Goal: Communication & Community: Answer question/provide support

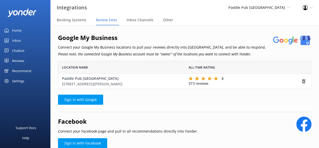
scroll to position [24, 250]
click at [22, 60] on div "Reviews" at bounding box center [18, 61] width 12 height 10
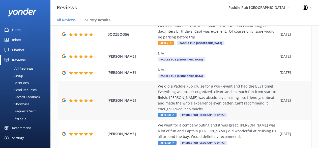
scroll to position [83, 0]
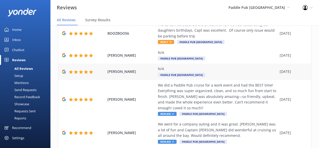
click at [137, 76] on div "[PERSON_NAME] N/A Paddle Pub [GEOGRAPHIC_DATA] [DATE]" at bounding box center [184, 71] width 253 height 16
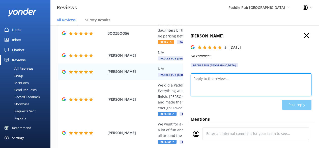
click at [217, 79] on textarea at bounding box center [251, 84] width 121 height 23
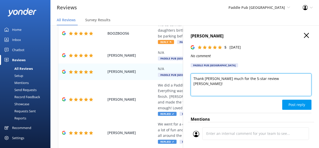
click at [210, 78] on textarea "Thank [PERSON_NAME] much for the 5-star review [PERSON_NAME]!" at bounding box center [251, 84] width 121 height 23
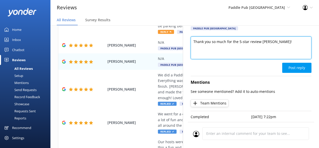
scroll to position [0, 0]
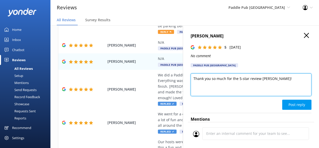
click at [292, 82] on textarea "Thank you so much for the 5-star review [PERSON_NAME]!" at bounding box center [251, 84] width 121 height 23
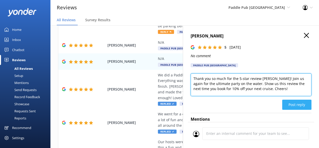
type textarea "Thank you so much for the 5-star review [PERSON_NAME]! Join us again for the ul…"
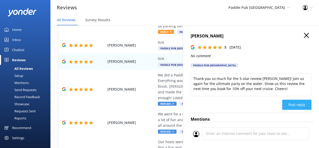
click at [288, 103] on button "Post reply" at bounding box center [297, 105] width 29 height 10
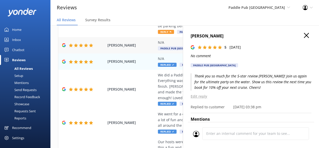
click at [135, 44] on span "[PERSON_NAME]" at bounding box center [132, 45] width 48 height 6
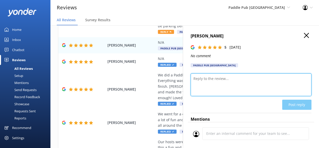
click at [225, 89] on textarea at bounding box center [251, 84] width 121 height 23
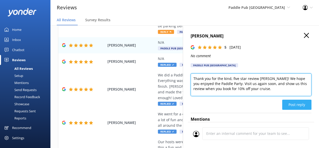
type textarea "Thank you for the kind, five star review [PERSON_NAME]! We hope you enjoyed the…"
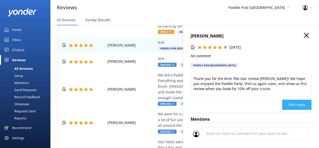
click at [300, 106] on button "Post reply" at bounding box center [297, 105] width 29 height 10
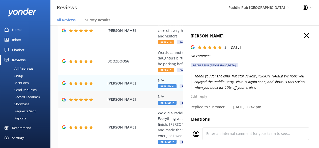
scroll to position [41, 0]
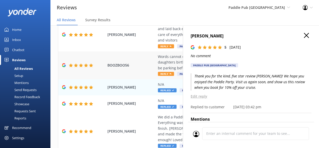
click at [136, 69] on div "BOOZBOO56 Words cannot describe the amount of fun we had celebrating our daught…" at bounding box center [184, 65] width 253 height 28
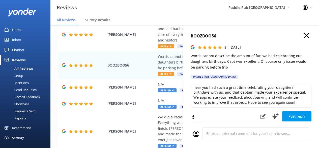
scroll to position [12, 0]
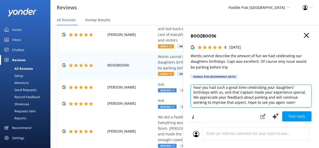
drag, startPoint x: 263, startPoint y: 98, endPoint x: 281, endPoint y: 103, distance: 19.1
click at [281, 103] on textarea "Thank you so much for your wonderful review! We're thrilled to hear you had suc…" at bounding box center [251, 96] width 121 height 23
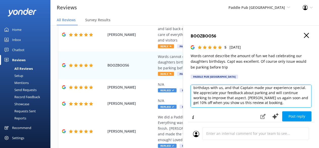
click at [291, 98] on textarea "Thank you so much for your wonderful review! We're thrilled to hear you had suc…" at bounding box center [251, 96] width 121 height 23
type textarea "Thank you so much for your wonderful review! We're thrilled to hear you had suc…"
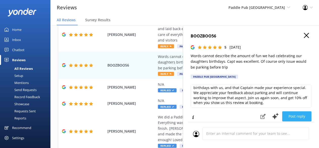
click at [289, 114] on button "Post reply" at bounding box center [297, 116] width 29 height 10
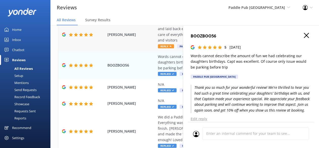
click at [143, 42] on div "[PERSON_NAME] Perfect way to spend time with friends and family in a beautiful …" at bounding box center [184, 34] width 253 height 33
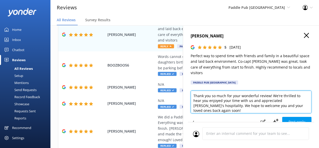
click at [228, 102] on textarea "Thank you so much for your wonderful review! We're thrilled to hear you enjoyed…" at bounding box center [251, 101] width 121 height 23
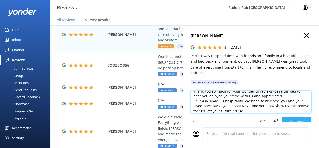
type textarea "Thank you so much for your wonderful review! We're thrilled to hear you enjoyed…"
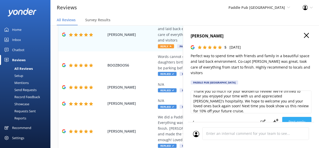
click at [299, 119] on button "Post reply" at bounding box center [297, 122] width 29 height 10
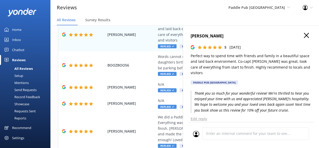
click at [304, 35] on use "button" at bounding box center [306, 35] width 5 height 5
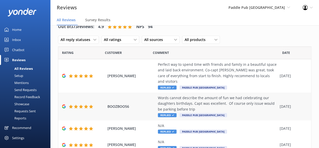
scroll to position [0, 0]
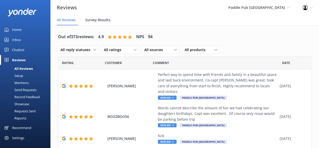
click at [97, 20] on span "Survey Results" at bounding box center [97, 19] width 25 height 5
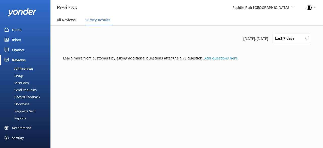
click at [67, 20] on span "All Reviews" at bounding box center [66, 19] width 19 height 5
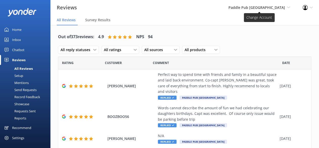
click at [275, 8] on span "Paddle Pub [GEOGRAPHIC_DATA]" at bounding box center [257, 7] width 57 height 5
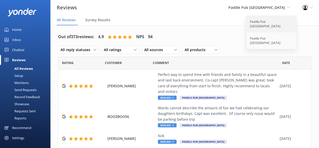
click at [273, 24] on link "Paddle Pub [GEOGRAPHIC_DATA]" at bounding box center [272, 24] width 51 height 17
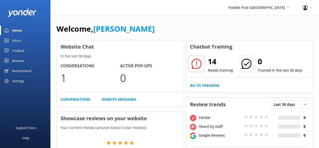
click at [20, 62] on div "Reviews" at bounding box center [18, 61] width 12 height 10
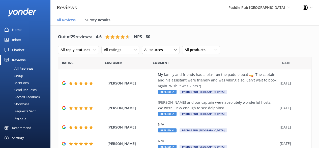
click at [101, 19] on span "Survey Results" at bounding box center [97, 19] width 25 height 5
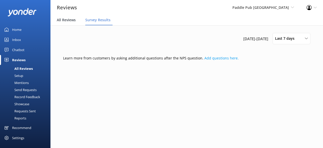
click at [74, 20] on span "All Reviews" at bounding box center [66, 19] width 19 height 5
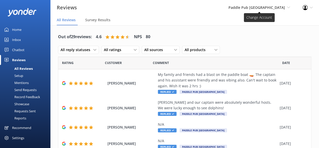
click at [261, 9] on span "Paddle Pub [GEOGRAPHIC_DATA]" at bounding box center [257, 7] width 57 height 5
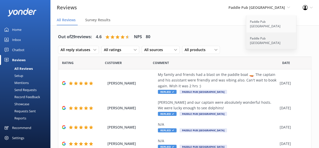
click at [259, 32] on link "Paddle Pub [GEOGRAPHIC_DATA]" at bounding box center [272, 40] width 51 height 17
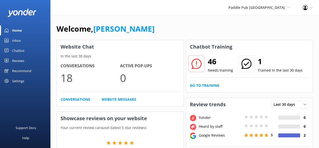
click at [218, 63] on h2 "46" at bounding box center [220, 61] width 25 height 12
click at [195, 66] on icon at bounding box center [197, 64] width 10 height 10
click at [212, 85] on link "Go to Training" at bounding box center [205, 86] width 30 height 6
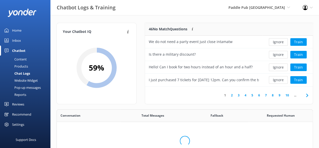
scroll to position [173, 253]
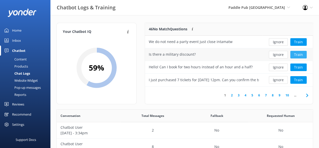
click at [301, 54] on button "Train" at bounding box center [299, 55] width 16 height 8
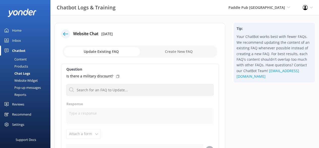
scroll to position [22, 0]
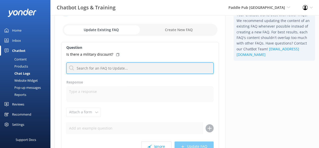
click at [130, 68] on input "text" at bounding box center [139, 67] width 147 height 11
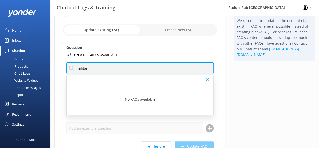
type input "militar"
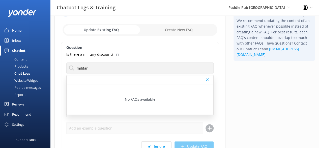
click at [249, 76] on div "Tip: Your ChatBot works best with fewer FAQs. We recommend updating the content…" at bounding box center [275, 94] width 90 height 186
click at [207, 80] on icon at bounding box center [207, 79] width 3 height 3
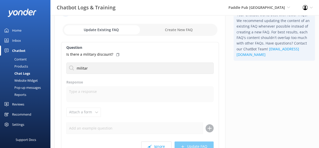
scroll to position [0, 0]
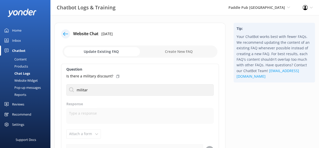
click at [172, 51] on input "checkbox" at bounding box center [140, 51] width 155 height 12
checkbox input "true"
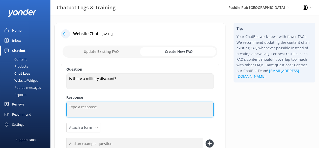
click at [95, 111] on textarea at bounding box center [139, 110] width 147 height 16
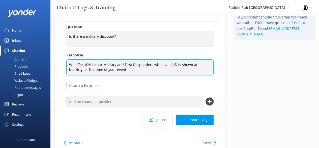
scroll to position [43, 0]
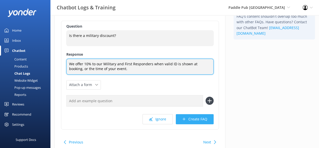
type textarea "We offer 10% to our Military and First Responders when valid ID is shown at boo…"
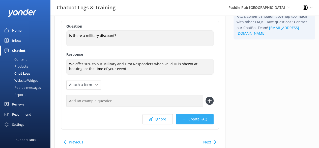
click at [196, 120] on button "Create FAQ" at bounding box center [195, 119] width 38 height 10
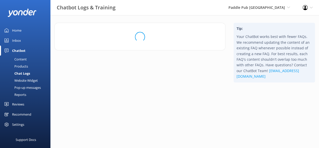
scroll to position [0, 0]
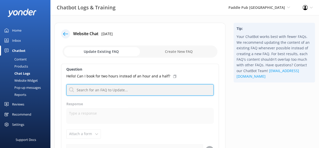
click at [124, 86] on input "text" at bounding box center [139, 89] width 147 height 11
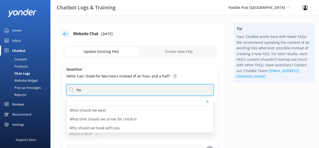
type input "h"
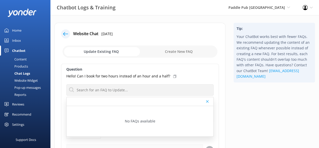
click at [178, 51] on input "checkbox" at bounding box center [140, 51] width 155 height 12
checkbox input "true"
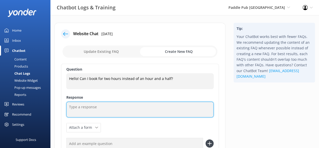
click at [91, 108] on textarea at bounding box center [139, 110] width 147 height 16
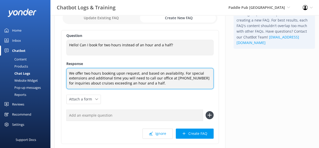
scroll to position [34, 0]
click at [88, 76] on textarea "We offer two hours booking upon request, and based on availability. For special…" at bounding box center [139, 78] width 147 height 21
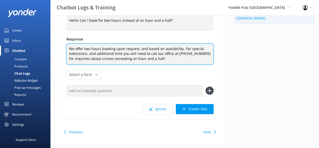
scroll to position [60, 0]
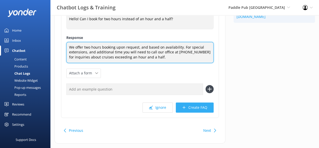
type textarea "We offer two hours booking upon request, and based on availability. For special…"
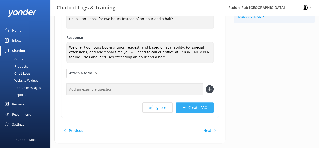
click at [194, 105] on button "Create FAQ" at bounding box center [195, 107] width 38 height 10
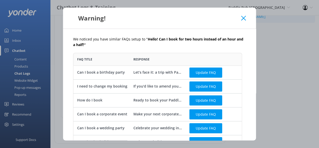
scroll to position [198, 165]
click at [197, 72] on button "Update FAQ" at bounding box center [206, 72] width 33 height 10
checkbox input "false"
type textarea "Let’s face it: a trip with Paddle Pub is a pretty epic way to celebrate your bi…"
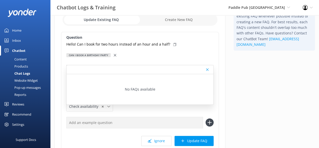
scroll to position [15, 0]
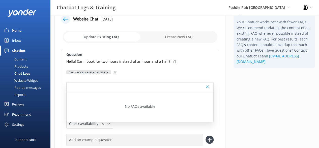
click at [146, 83] on div at bounding box center [140, 86] width 147 height 9
click at [207, 88] on div at bounding box center [140, 86] width 147 height 9
click at [212, 84] on div at bounding box center [140, 86] width 147 height 9
click at [212, 85] on div at bounding box center [140, 86] width 147 height 9
click at [209, 86] on icon at bounding box center [207, 86] width 3 height 3
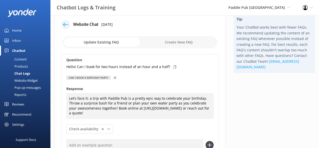
scroll to position [6, 0]
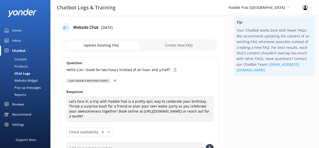
click at [120, 44] on input "checkbox" at bounding box center [140, 45] width 155 height 12
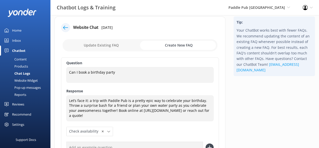
click at [119, 46] on input "checkbox" at bounding box center [140, 45] width 155 height 12
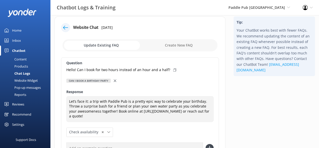
click at [109, 46] on input "checkbox" at bounding box center [140, 45] width 155 height 12
checkbox input "true"
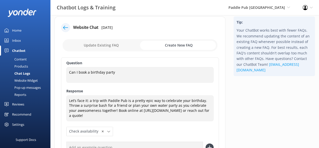
click at [67, 25] on icon at bounding box center [65, 27] width 5 height 5
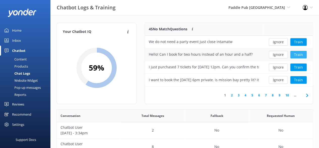
click at [297, 53] on button "Train" at bounding box center [299, 55] width 16 height 8
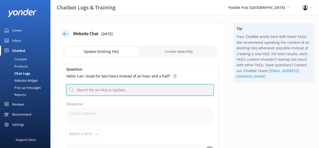
click at [144, 87] on input "text" at bounding box center [139, 89] width 147 height 11
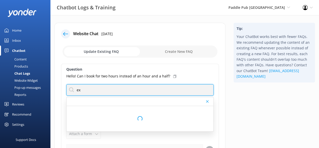
type input "e"
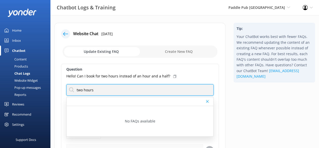
type input "two hours"
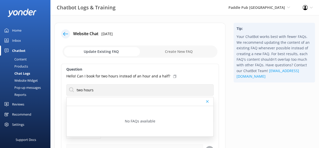
click at [66, 33] on icon at bounding box center [65, 33] width 5 height 5
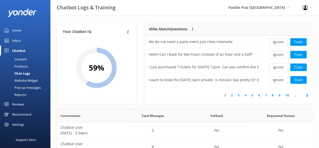
click at [22, 59] on div "Content" at bounding box center [15, 59] width 24 height 7
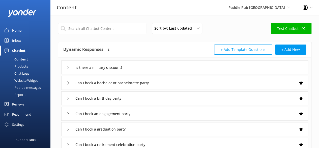
click at [23, 68] on div "Products" at bounding box center [15, 66] width 25 height 7
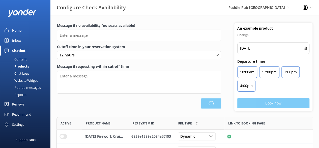
scroll to position [120, 253]
type input "There are no seats available, please check an alternative day"
type textarea "Our online booking system closes {hours} prior to departure. Please contact us …"
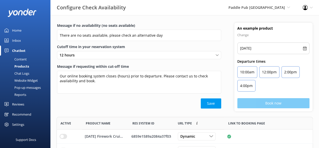
scroll to position [92, 0]
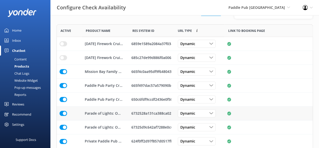
click at [65, 114] on input "row" at bounding box center [64, 113] width 8 height 5
click at [64, 128] on input "row" at bounding box center [64, 127] width 8 height 5
click at [63, 139] on input "row" at bounding box center [64, 141] width 8 height 5
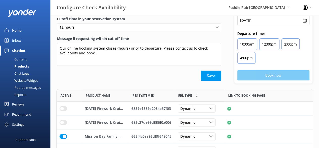
scroll to position [0, 0]
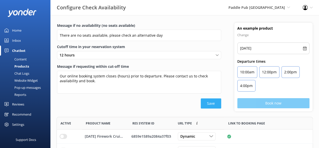
click at [215, 106] on button "Save" at bounding box center [211, 103] width 20 height 10
click at [24, 58] on div "Content" at bounding box center [15, 59] width 24 height 7
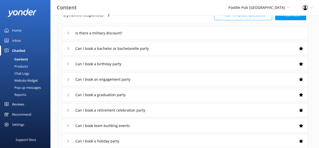
scroll to position [31, 0]
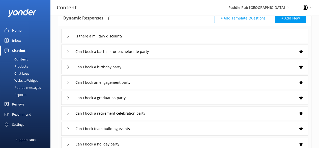
click at [65, 69] on div "Can I book a birthday party" at bounding box center [184, 67] width 247 height 14
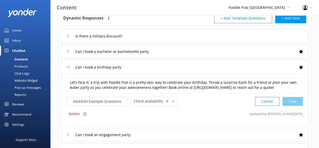
click at [69, 51] on icon at bounding box center [68, 51] width 3 height 3
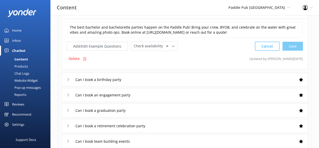
scroll to position [62, 0]
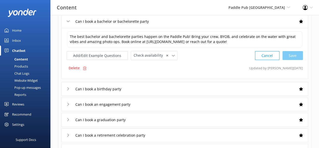
click at [69, 89] on icon at bounding box center [68, 88] width 3 height 3
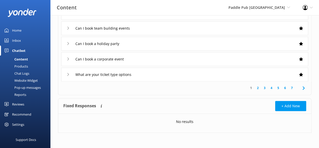
scroll to position [187, 0]
click at [259, 87] on link "2" at bounding box center [258, 87] width 7 height 5
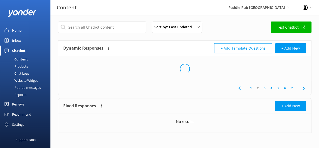
scroll to position [1, 0]
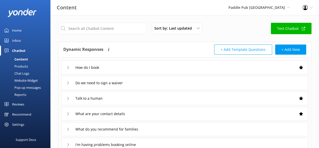
click at [23, 32] on link "Home" at bounding box center [25, 30] width 51 height 10
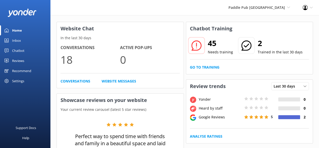
scroll to position [12, 0]
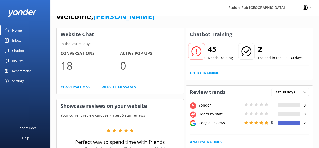
click at [206, 70] on link "Go to Training" at bounding box center [205, 73] width 30 height 6
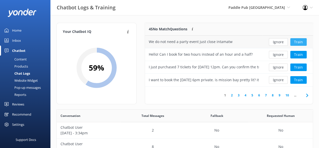
click at [299, 43] on button "Train" at bounding box center [299, 42] width 16 height 8
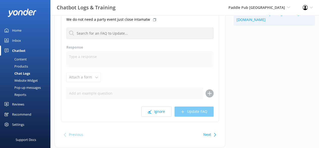
scroll to position [57, 0]
click at [159, 108] on button "Ignore" at bounding box center [156, 111] width 30 height 10
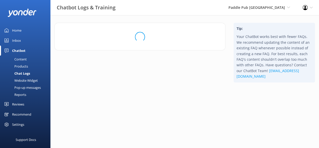
scroll to position [0, 0]
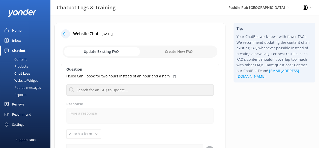
click at [65, 35] on icon at bounding box center [65, 33] width 5 height 5
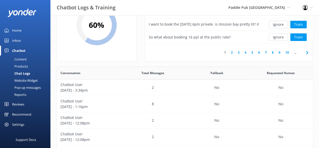
scroll to position [44, 0]
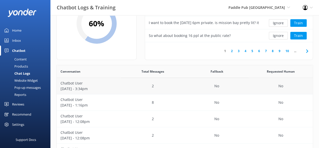
click at [121, 80] on div "2" at bounding box center [153, 86] width 64 height 16
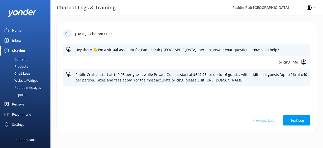
click at [67, 37] on div at bounding box center [67, 33] width 9 height 9
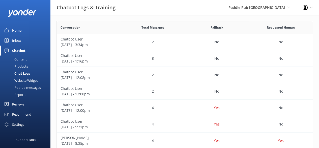
scroll to position [89, 0]
click at [222, 111] on div "Yes" at bounding box center [217, 107] width 64 height 16
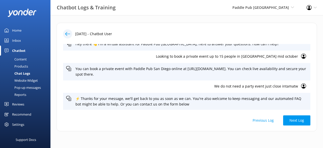
scroll to position [6, 0]
click at [231, 86] on p "We do not need a party event just close intamatw" at bounding box center [182, 86] width 232 height 6
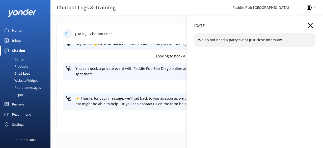
click at [308, 24] on icon "button" at bounding box center [310, 25] width 5 height 5
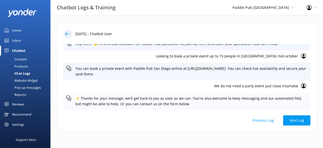
click at [264, 98] on p "⚡ Thanks for your message, we'll get back to you as soon as we can. You're also…" at bounding box center [192, 100] width 232 height 11
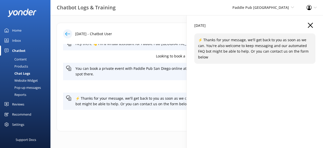
click at [309, 27] on use "button" at bounding box center [310, 25] width 5 height 5
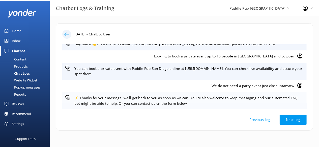
scroll to position [0, 0]
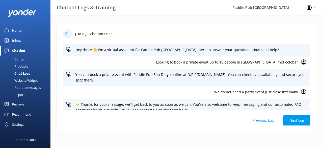
click at [101, 33] on p "29th Sep 2025 - Chatbot User" at bounding box center [93, 34] width 37 height 6
click at [70, 34] on icon at bounding box center [67, 33] width 5 height 5
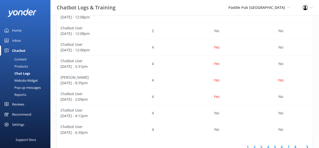
scroll to position [149, 0]
click at [127, 50] on div "4" at bounding box center [153, 47] width 64 height 16
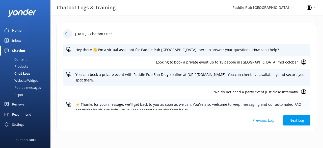
scroll to position [6, 0]
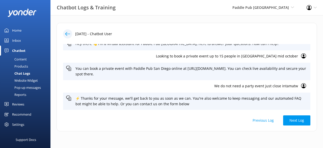
click at [16, 39] on div "Inbox" at bounding box center [16, 40] width 9 height 10
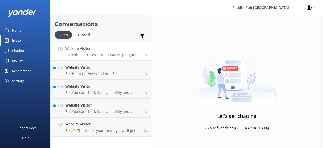
click at [109, 53] on p "Bot: Public Cruises start at $49.95 per guest, while Private Cruises start at $…" at bounding box center [102, 55] width 75 height 5
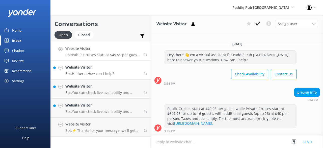
click at [120, 74] on link "Website Visitor Bot: Hi there! How can I help? 1d" at bounding box center [101, 70] width 101 height 19
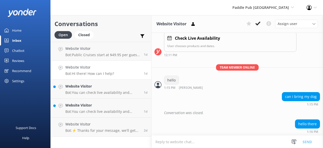
scroll to position [122, 0]
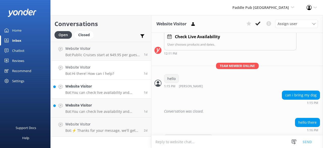
click at [116, 86] on h4 "Website Visitor" at bounding box center [102, 86] width 75 height 6
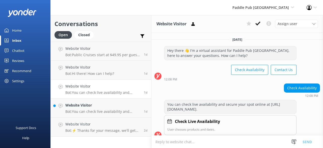
scroll to position [6, 0]
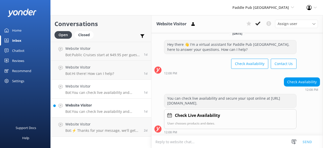
click at [100, 105] on h4 "Website Visitor" at bounding box center [102, 105] width 75 height 6
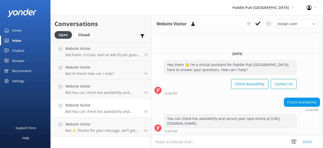
click at [123, 116] on link "Website Visitor Bot: You can check live availability and secure your spot onlin…" at bounding box center [101, 108] width 101 height 19
click at [85, 34] on div "Closed" at bounding box center [84, 35] width 19 height 8
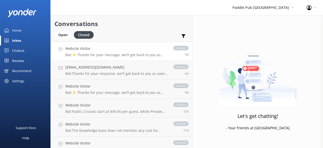
click at [110, 52] on div "Website Visitor Bot: ⚡ Thanks for your message, we'll get back to you as soon a…" at bounding box center [116, 51] width 103 height 11
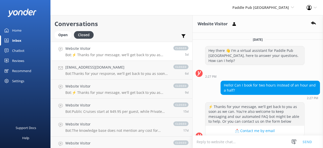
scroll to position [69, 0]
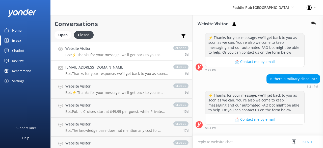
click at [108, 68] on h4 "Danalgonsalves@gmail.com" at bounding box center [116, 67] width 103 height 6
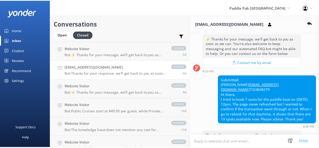
scroll to position [69, 0]
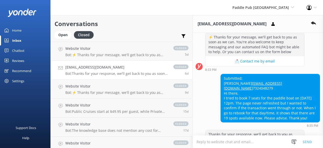
click at [19, 51] on div "Chatbot" at bounding box center [18, 50] width 12 height 10
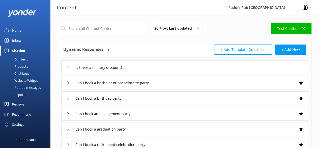
click at [16, 28] on div "Home" at bounding box center [16, 30] width 9 height 10
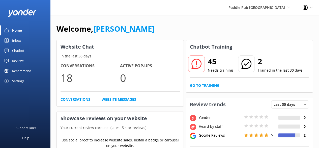
click at [234, 65] on div "45 Needs training 2 Trained in the last 30 days" at bounding box center [245, 64] width 113 height 17
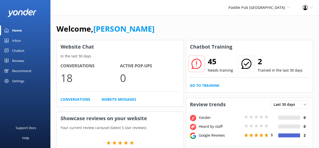
click at [215, 64] on h2 "45" at bounding box center [220, 61] width 25 height 12
click at [199, 65] on icon at bounding box center [197, 64] width 10 height 10
click at [201, 84] on link "Go to Training" at bounding box center [205, 86] width 30 height 6
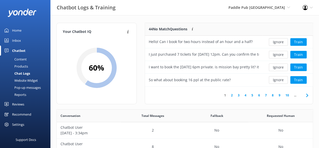
scroll to position [173, 253]
click at [299, 40] on button "Train" at bounding box center [299, 42] width 16 height 8
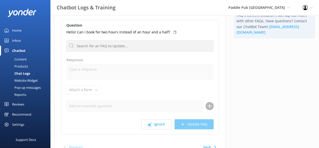
scroll to position [44, 0]
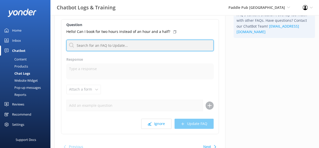
click at [131, 50] on input "text" at bounding box center [139, 45] width 147 height 11
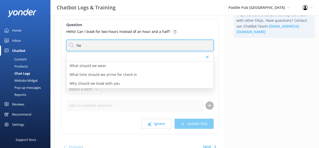
type input "h"
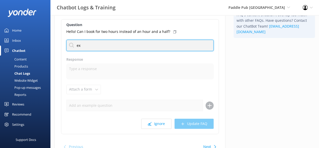
type input "e"
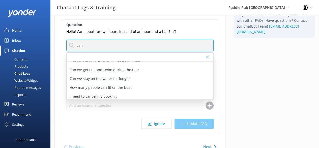
scroll to position [131, 0]
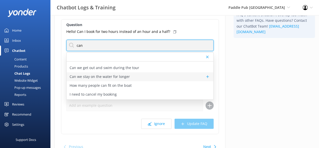
type input "can"
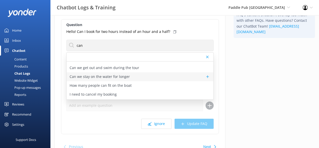
click at [125, 74] on p "Can we stay on the water for longer" at bounding box center [100, 77] width 60 height 6
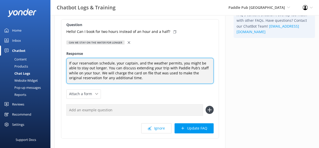
click at [137, 78] on textarea "If our reservation schedule, your captain, and the weather permits, you might b…" at bounding box center [139, 71] width 147 height 26
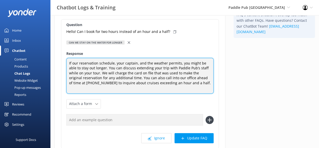
scroll to position [74, 0]
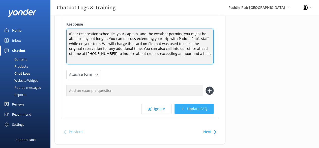
type textarea "If our reservation schedule, your captain, and the weather permits, you might b…"
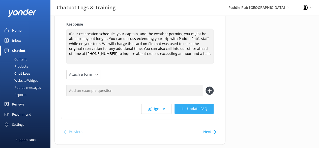
click at [184, 107] on button "Update FAQ" at bounding box center [194, 109] width 39 height 10
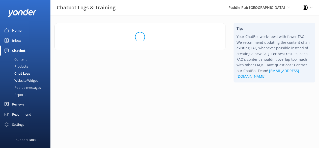
scroll to position [0, 0]
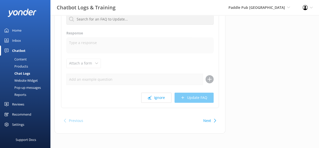
scroll to position [76, 0]
click at [157, 97] on button "Ignore" at bounding box center [156, 98] width 30 height 10
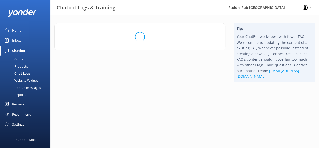
scroll to position [0, 0]
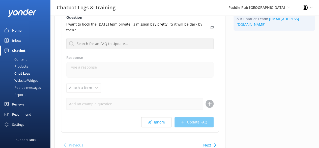
scroll to position [28, 0]
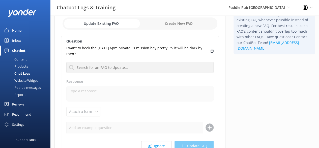
click at [169, 20] on input "checkbox" at bounding box center [140, 23] width 155 height 12
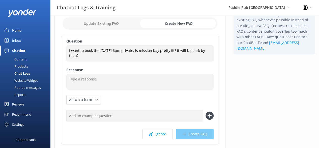
click at [115, 25] on input "checkbox" at bounding box center [140, 23] width 155 height 12
checkbox input "false"
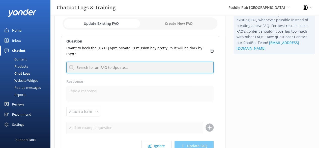
click at [99, 62] on input "text" at bounding box center [139, 67] width 147 height 11
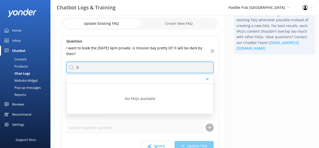
type input "l"
type input "d"
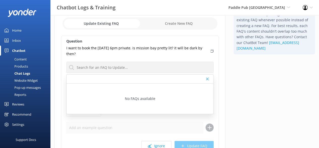
click at [182, 24] on input "checkbox" at bounding box center [140, 23] width 155 height 12
checkbox input "true"
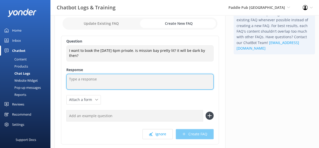
click at [91, 84] on textarea at bounding box center [139, 82] width 147 height 16
type textarea "T"
type textarea "M"
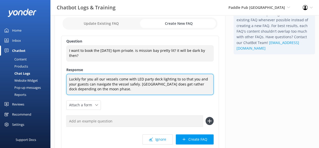
click at [191, 83] on textarea "Luckily for you all our vessels come with LED party deck lighting to so that yo…" at bounding box center [139, 84] width 147 height 21
type textarea "Luckily for you all our vessels come with LED party deck lighting to so that yo…"
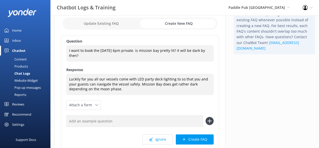
click at [185, 108] on div "Question I want to book the 10/22 6pm private. is mission bay pretty lit? it wi…" at bounding box center [140, 93] width 158 height 114
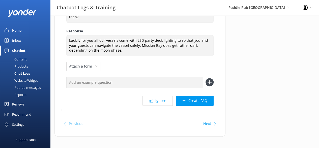
scroll to position [69, 0]
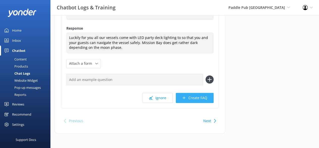
click at [205, 97] on button "Create FAQ" at bounding box center [195, 98] width 38 height 10
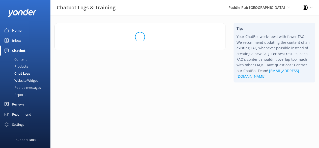
scroll to position [0, 0]
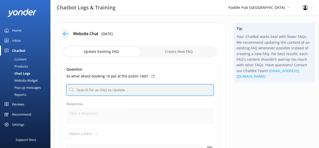
click at [165, 88] on input "text" at bounding box center [139, 89] width 147 height 11
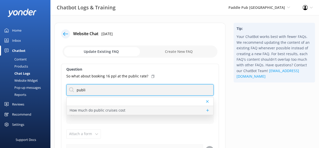
type input "publi"
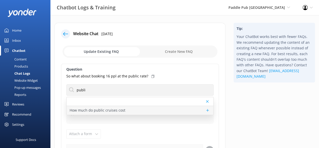
click at [119, 109] on p "How much do public cruises cost" at bounding box center [98, 110] width 56 height 6
type textarea "Public Cruise pricing starts at $49.95 per guest, plus taxes and fees. For the …"
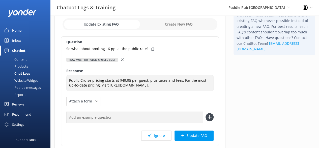
scroll to position [28, 0]
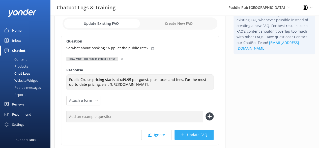
click at [197, 134] on button "Update FAQ" at bounding box center [194, 135] width 39 height 10
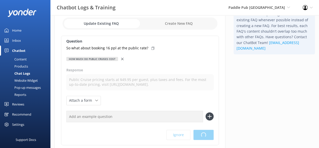
scroll to position [0, 0]
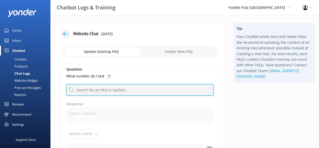
click at [191, 89] on input "text" at bounding box center [139, 89] width 147 height 11
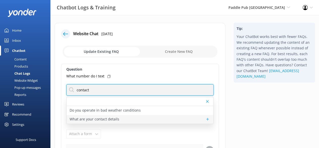
type input "contact"
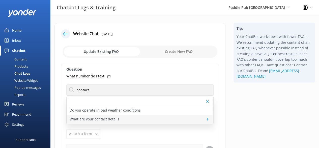
click at [98, 118] on p "What are your contact details" at bounding box center [95, 119] width 50 height 6
type textarea "You can contact the Paddle Pub San Diego team at +1 888-231-4404, or by emailin…"
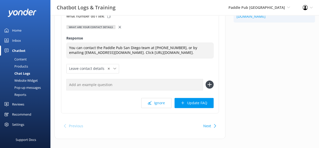
scroll to position [60, 0]
click at [204, 103] on button "Update FAQ" at bounding box center [194, 102] width 39 height 10
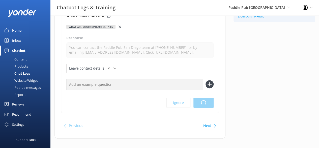
scroll to position [0, 0]
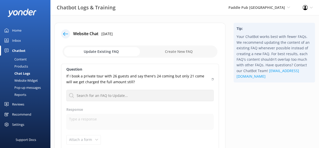
scroll to position [23, 0]
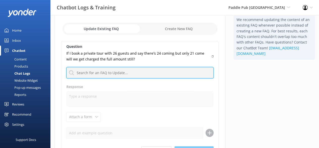
click at [155, 75] on input "text" at bounding box center [139, 72] width 147 height 11
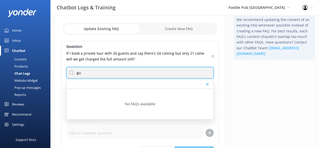
type input "g"
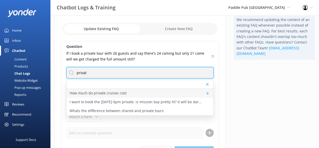
type input "privat"
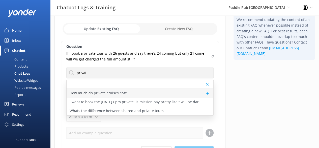
click at [127, 92] on div "How much do private cruises cost" at bounding box center [140, 93] width 147 height 9
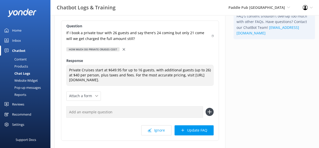
scroll to position [43, 0]
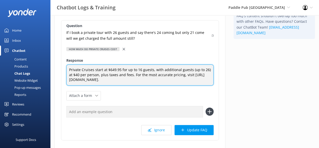
click at [129, 75] on textarea "Private Cruises start at $649.95 for up to 16 guests, with additional guests (u…" at bounding box center [139, 74] width 147 height 21
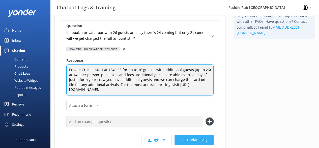
type textarea "Private Cruises start at $649.95 for up to 16 guests, with additional guests (u…"
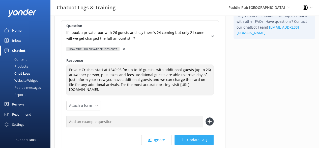
click at [194, 139] on button "Update FAQ" at bounding box center [194, 140] width 39 height 10
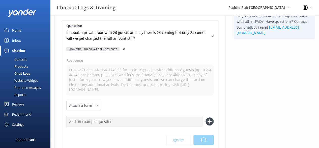
scroll to position [0, 0]
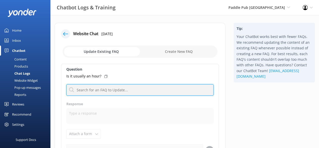
click at [127, 90] on input "text" at bounding box center [139, 89] width 147 height 11
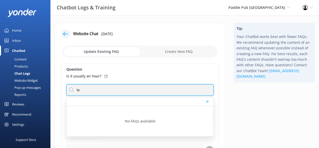
type input "l"
type input "r"
type input "t"
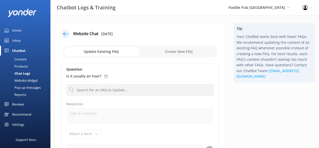
click at [189, 55] on input "checkbox" at bounding box center [140, 51] width 155 height 12
checkbox input "true"
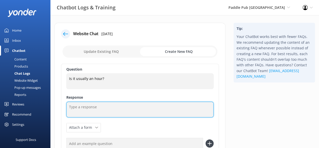
click at [102, 107] on textarea at bounding box center [139, 110] width 147 height 16
type textarea "T"
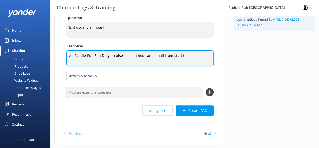
scroll to position [53, 0]
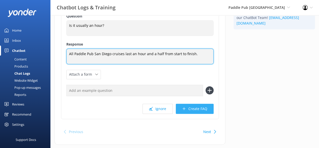
type textarea "All Paddle Pub San Diego cruises last an hour and a half from start to finish."
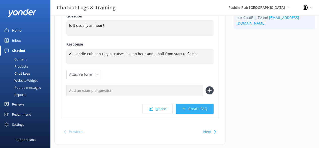
click at [198, 112] on button "Create FAQ" at bounding box center [195, 109] width 38 height 10
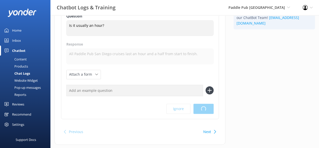
scroll to position [0, 0]
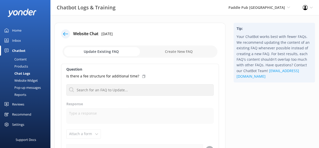
click at [180, 53] on input "checkbox" at bounding box center [140, 51] width 155 height 12
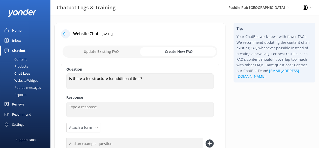
click at [112, 100] on label "Response" at bounding box center [139, 97] width 147 height 6
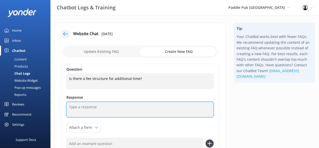
click at [110, 104] on textarea at bounding box center [139, 110] width 147 height 16
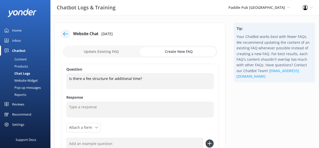
click at [108, 51] on input "checkbox" at bounding box center [140, 51] width 155 height 12
checkbox input "false"
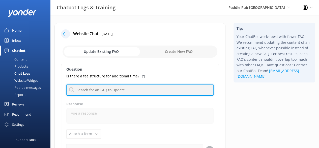
click at [98, 94] on input "text" at bounding box center [139, 89] width 147 height 11
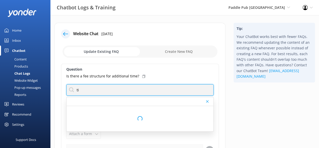
type input "t"
type input "e"
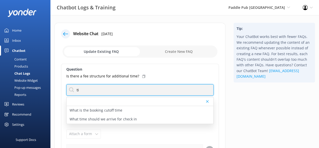
type input "t"
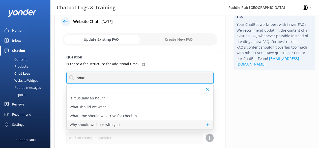
scroll to position [13, 0]
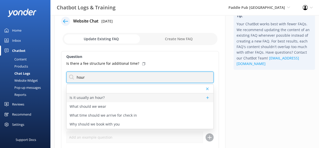
type input "hour"
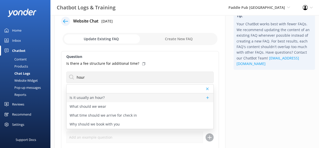
click at [91, 95] on p "Is it usually an hour?" at bounding box center [87, 98] width 35 height 6
type textarea "All Paddle Pub San Diego cruises last an hour and a half from start to finish."
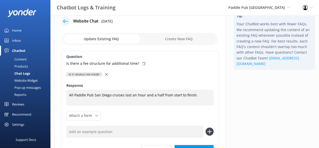
click at [105, 75] on div at bounding box center [107, 74] width 4 height 6
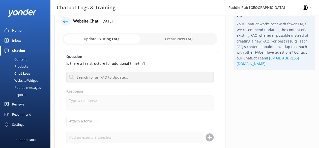
click at [17, 72] on div "Chat Logs" at bounding box center [16, 73] width 27 height 7
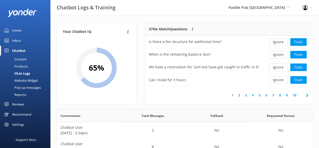
click at [16, 28] on div "Home" at bounding box center [16, 30] width 9 height 10
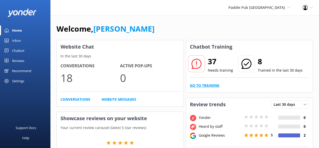
click at [206, 86] on link "Go to Training" at bounding box center [205, 86] width 30 height 6
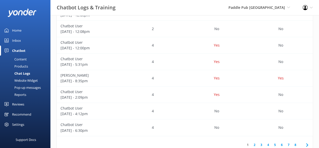
scroll to position [166, 0]
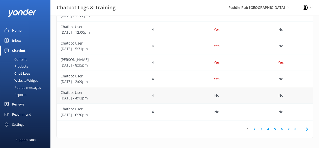
click at [185, 99] on div "No" at bounding box center [217, 95] width 64 height 16
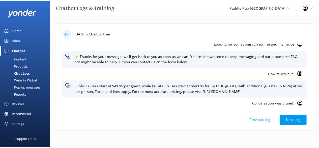
scroll to position [18, 0]
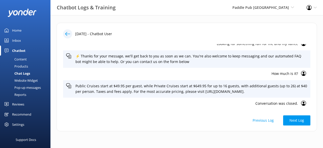
click at [66, 32] on icon at bounding box center [67, 33] width 5 height 5
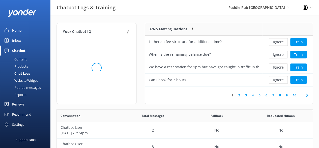
scroll to position [173, 253]
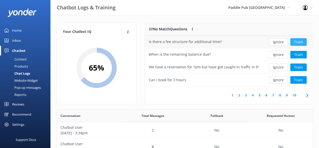
click at [304, 40] on button "Train" at bounding box center [299, 42] width 16 height 8
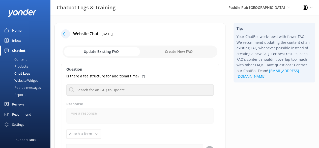
click at [190, 53] on input "checkbox" at bounding box center [140, 51] width 155 height 12
checkbox input "true"
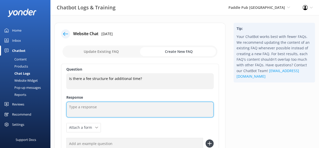
click at [100, 107] on textarea at bounding box center [139, 110] width 147 height 16
click at [165, 109] on textarea "Additional time is only available based on availability an" at bounding box center [139, 110] width 147 height 16
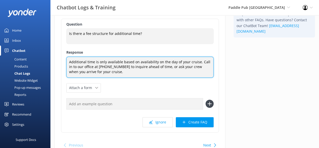
scroll to position [46, 0]
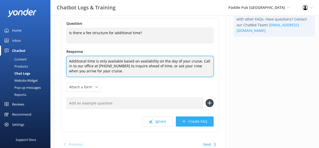
type textarea "Additional time is only available based on availability on the day of your crui…"
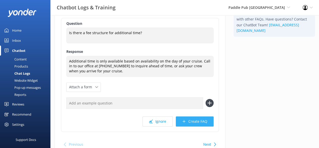
click at [191, 122] on button "Create FAQ" at bounding box center [195, 121] width 38 height 10
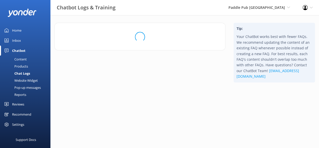
scroll to position [0, 0]
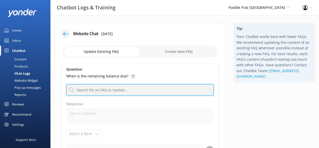
click at [155, 84] on input "text" at bounding box center [139, 89] width 147 height 11
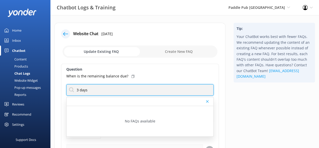
type input "3 days"
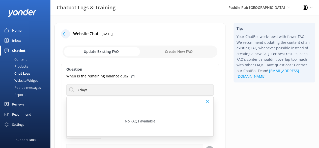
click at [184, 49] on input "checkbox" at bounding box center [140, 51] width 155 height 12
checkbox input "true"
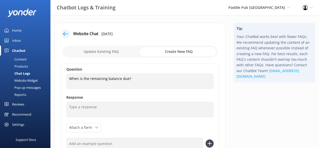
drag, startPoint x: 107, startPoint y: 100, endPoint x: 108, endPoint y: 105, distance: 4.4
click at [108, 104] on div "Question When is the remaining balance due? When is the remaining balance due? …" at bounding box center [140, 118] width 158 height 108
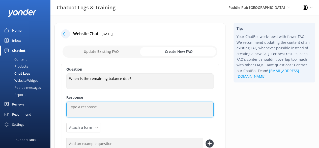
click at [106, 111] on textarea at bounding box center [139, 110] width 147 height 16
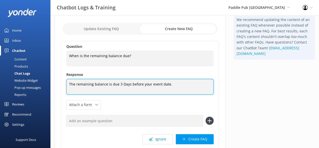
scroll to position [23, 0]
type textarea "The remaining balance is due 3 Days before your event date."
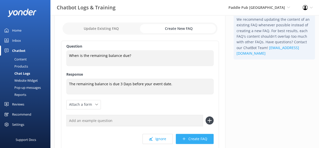
click at [194, 138] on button "Create FAQ" at bounding box center [195, 139] width 38 height 10
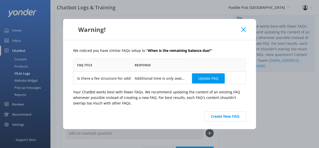
scroll to position [0, 0]
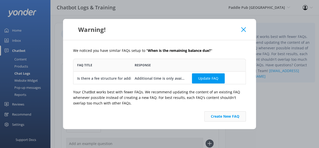
click at [220, 120] on button "Create New FAQ" at bounding box center [226, 116] width 42 height 10
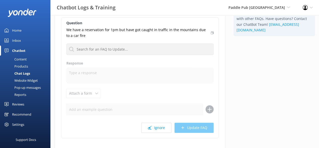
scroll to position [63, 0]
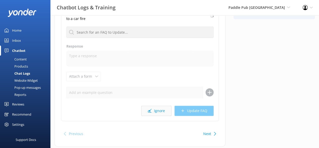
click at [164, 109] on button "Ignore" at bounding box center [156, 111] width 30 height 10
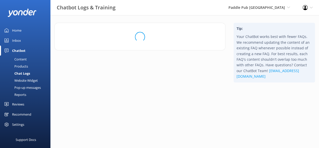
scroll to position [0, 0]
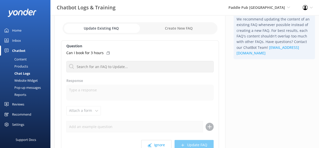
scroll to position [24, 0]
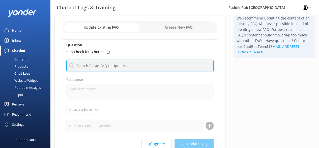
click at [115, 67] on input "text" at bounding box center [139, 65] width 147 height 11
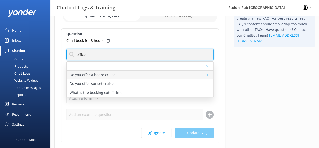
scroll to position [36, 0]
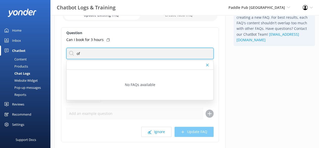
type input "o"
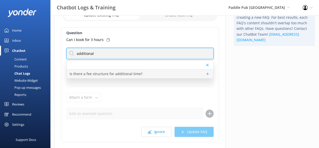
type input "additional"
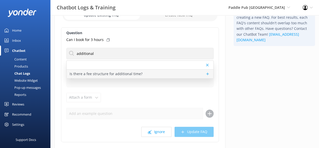
click at [108, 73] on p "Is there a fee structure for additional time?" at bounding box center [106, 74] width 73 height 6
type textarea "Additional time is only available based on availability on the day of your crui…"
